Goal: Find specific page/section: Find specific page/section

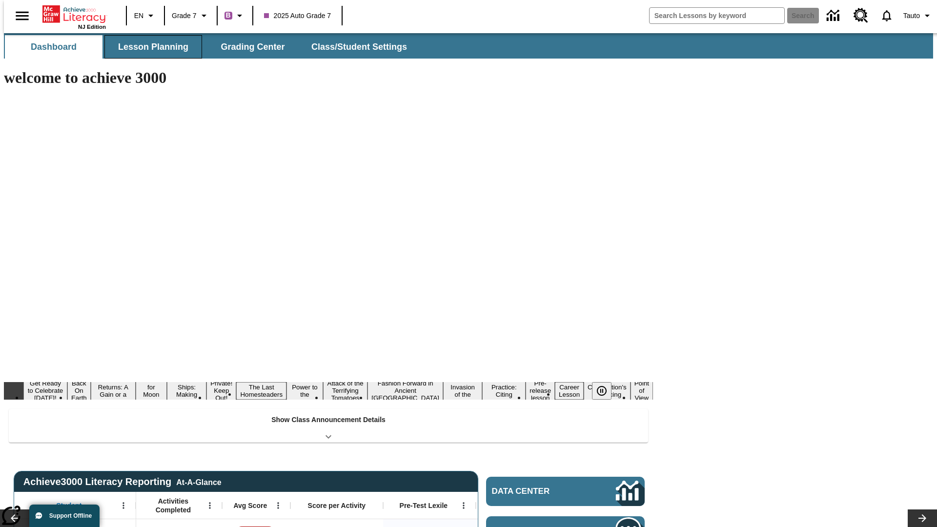
click at [149, 47] on button "Lesson Planning" at bounding box center [153, 46] width 98 height 23
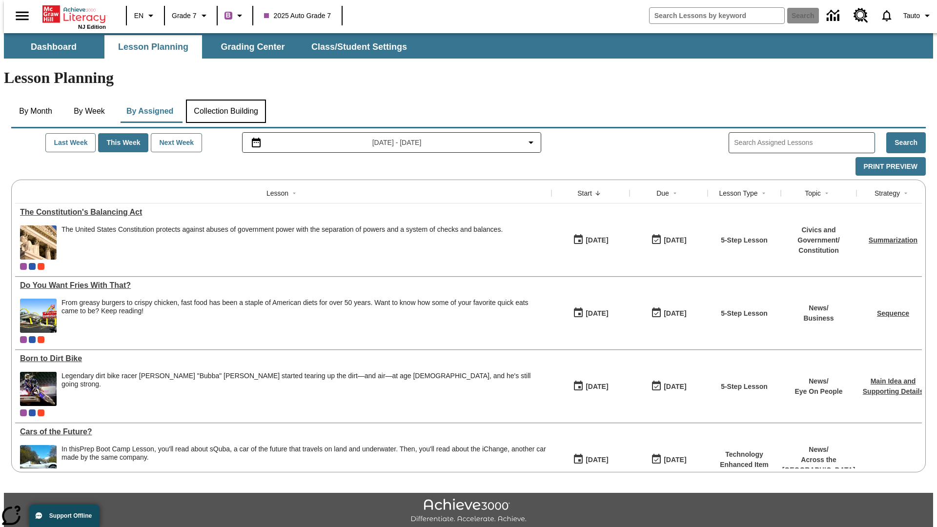
click at [225, 100] on button "Collection Building" at bounding box center [226, 111] width 80 height 23
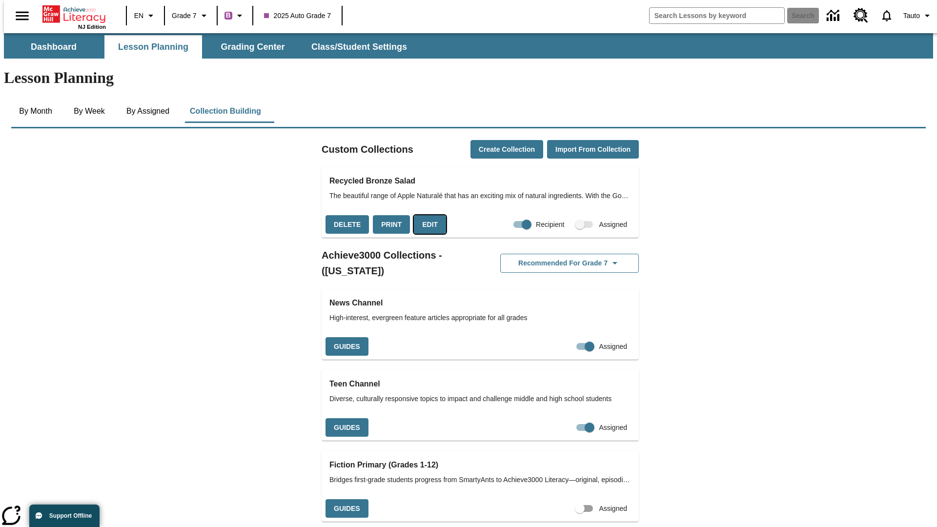
click at [427, 215] on button "Edit" at bounding box center [430, 224] width 32 height 19
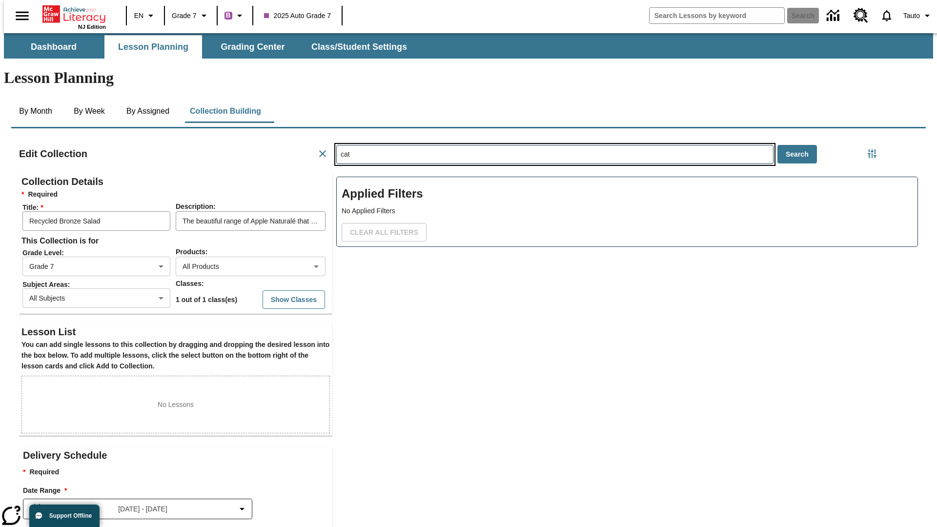
type input "cat"
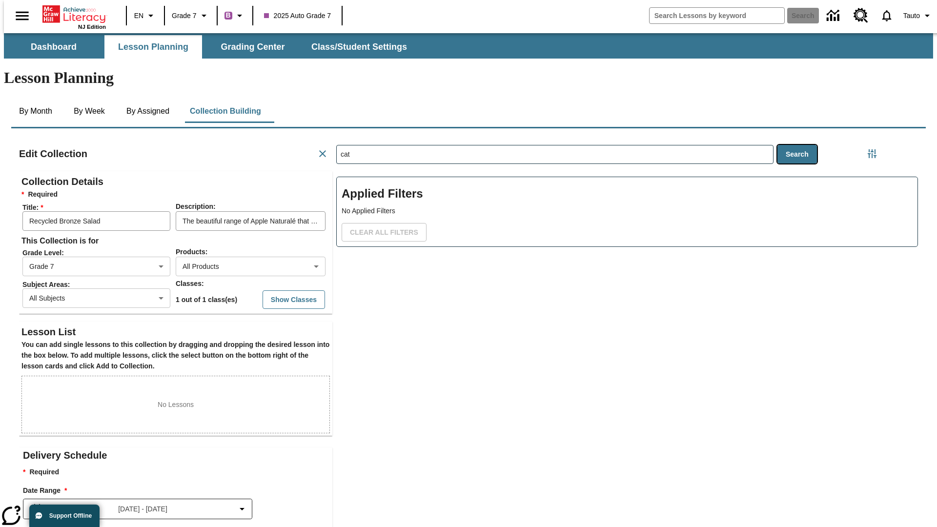
click at [799, 145] on button "Search" at bounding box center [797, 154] width 40 height 19
